Goal: Find specific page/section: Find specific page/section

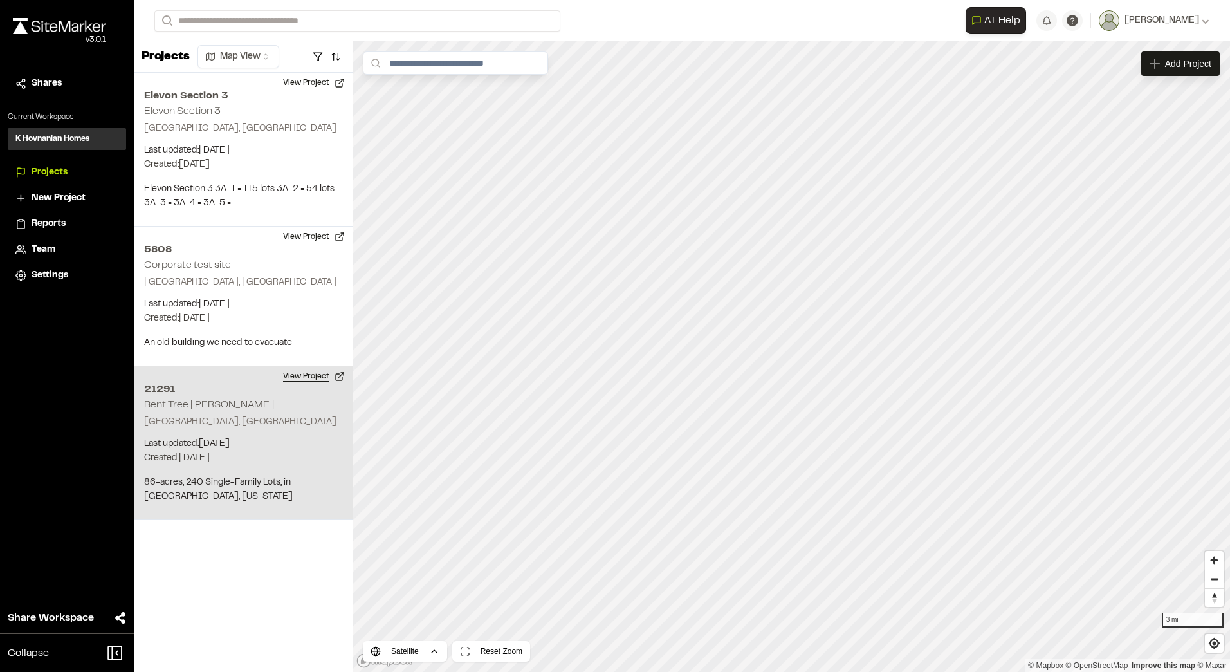
click at [324, 376] on button "View Project" at bounding box center [313, 376] width 77 height 21
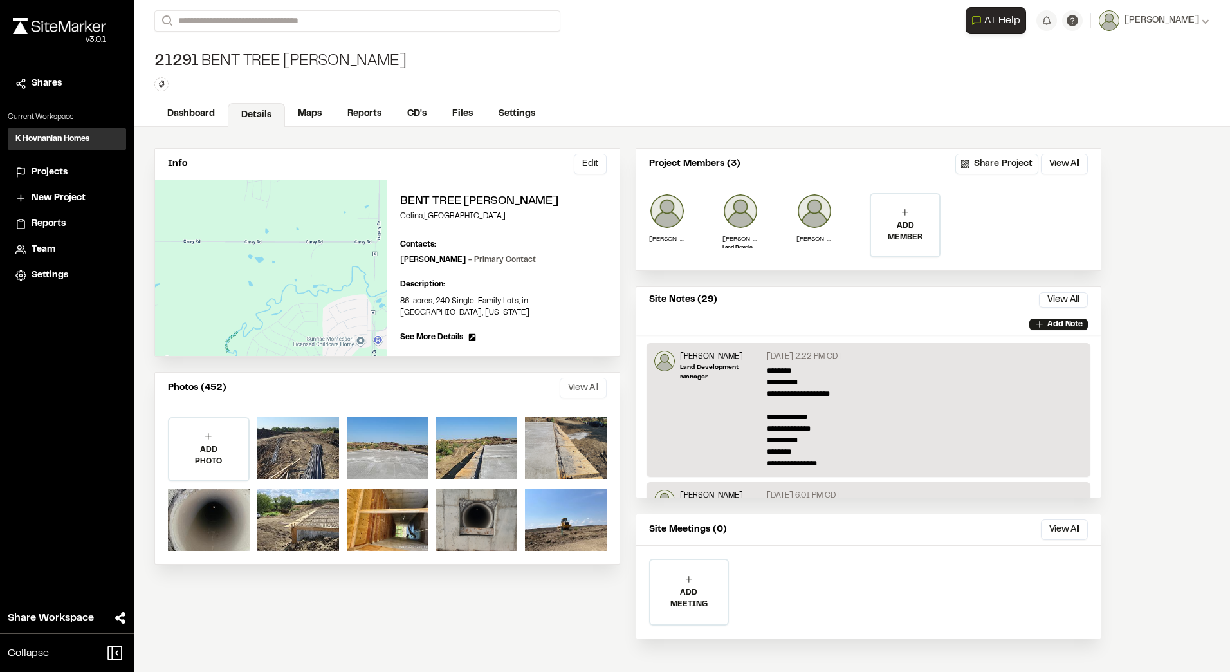
click at [576, 378] on button "View All" at bounding box center [583, 388] width 47 height 21
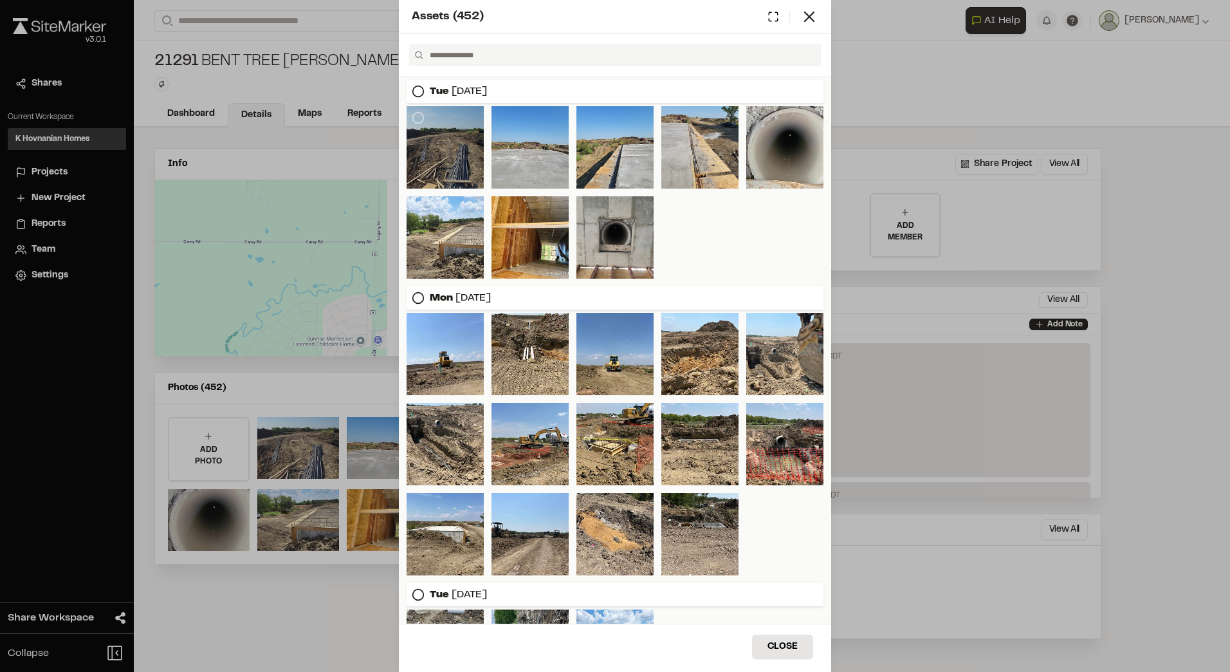
click at [460, 158] on div at bounding box center [445, 147] width 77 height 82
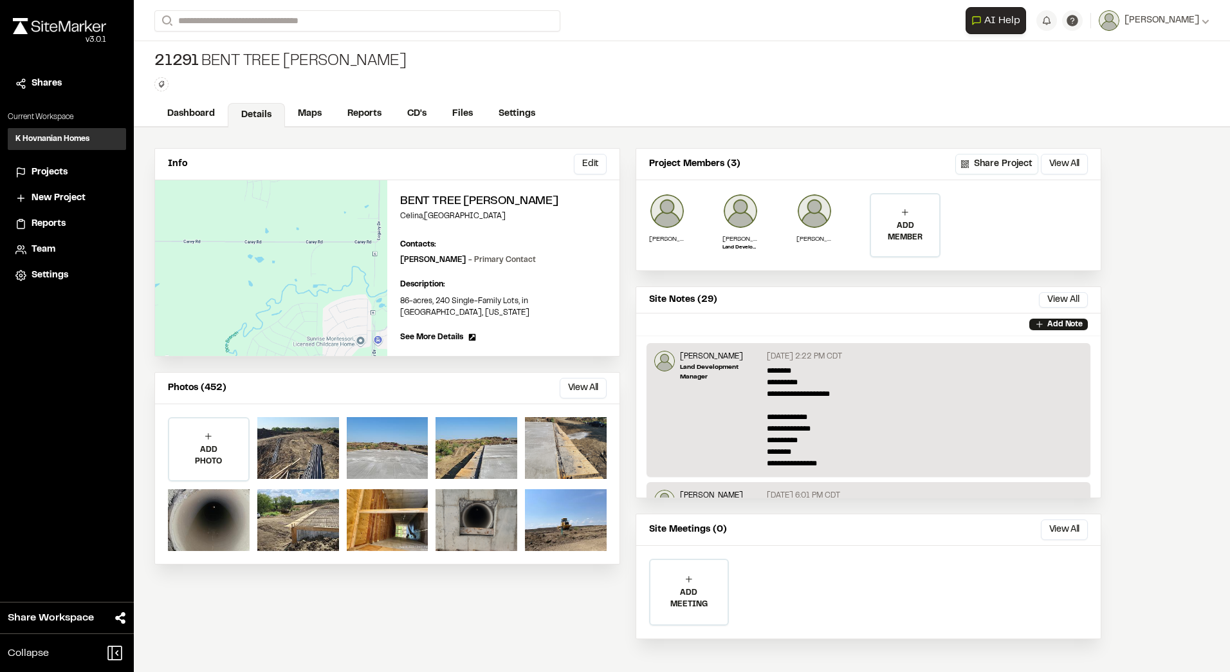
click at [460, 158] on div "Info Edit" at bounding box center [387, 165] width 465 height 32
click at [275, 425] on div at bounding box center [298, 448] width 82 height 62
click at [573, 378] on button "View All" at bounding box center [583, 388] width 47 height 21
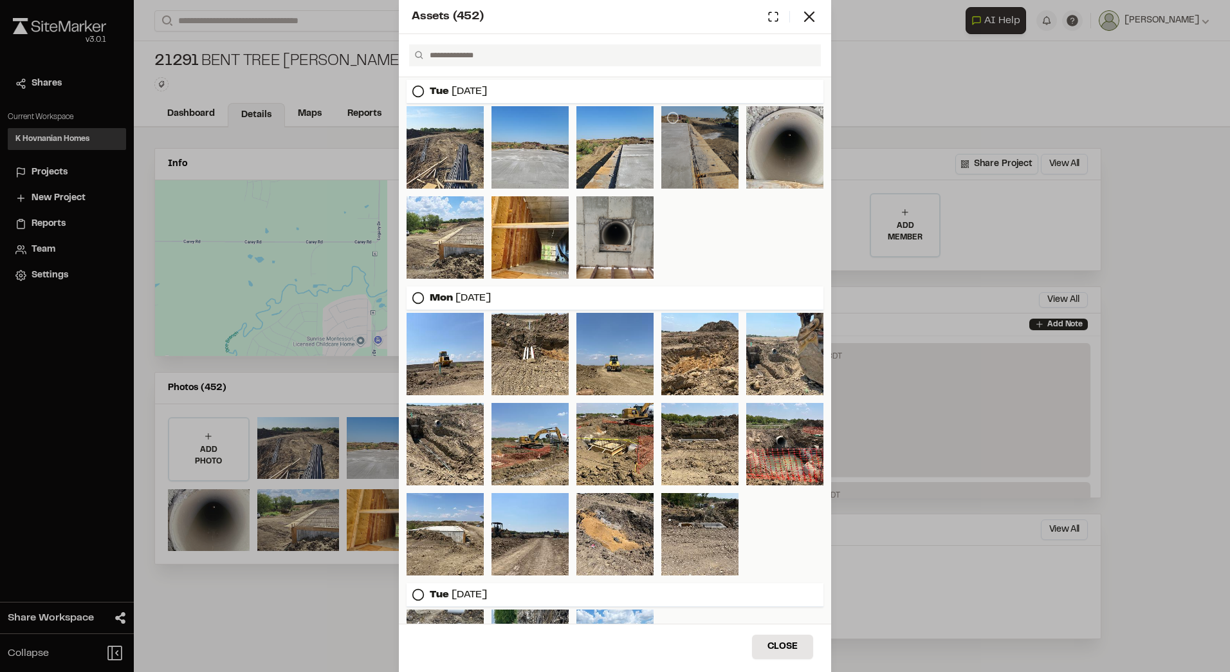
click at [701, 148] on div at bounding box center [699, 147] width 77 height 82
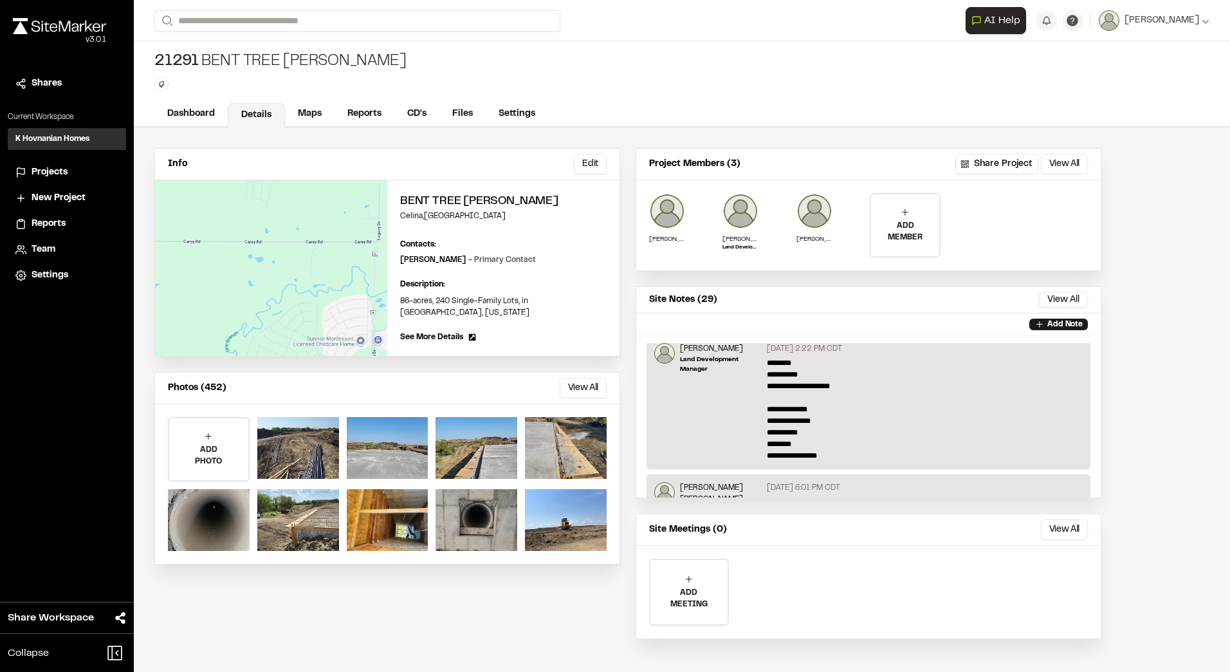
scroll to position [8, 0]
